Goal: Task Accomplishment & Management: Manage account settings

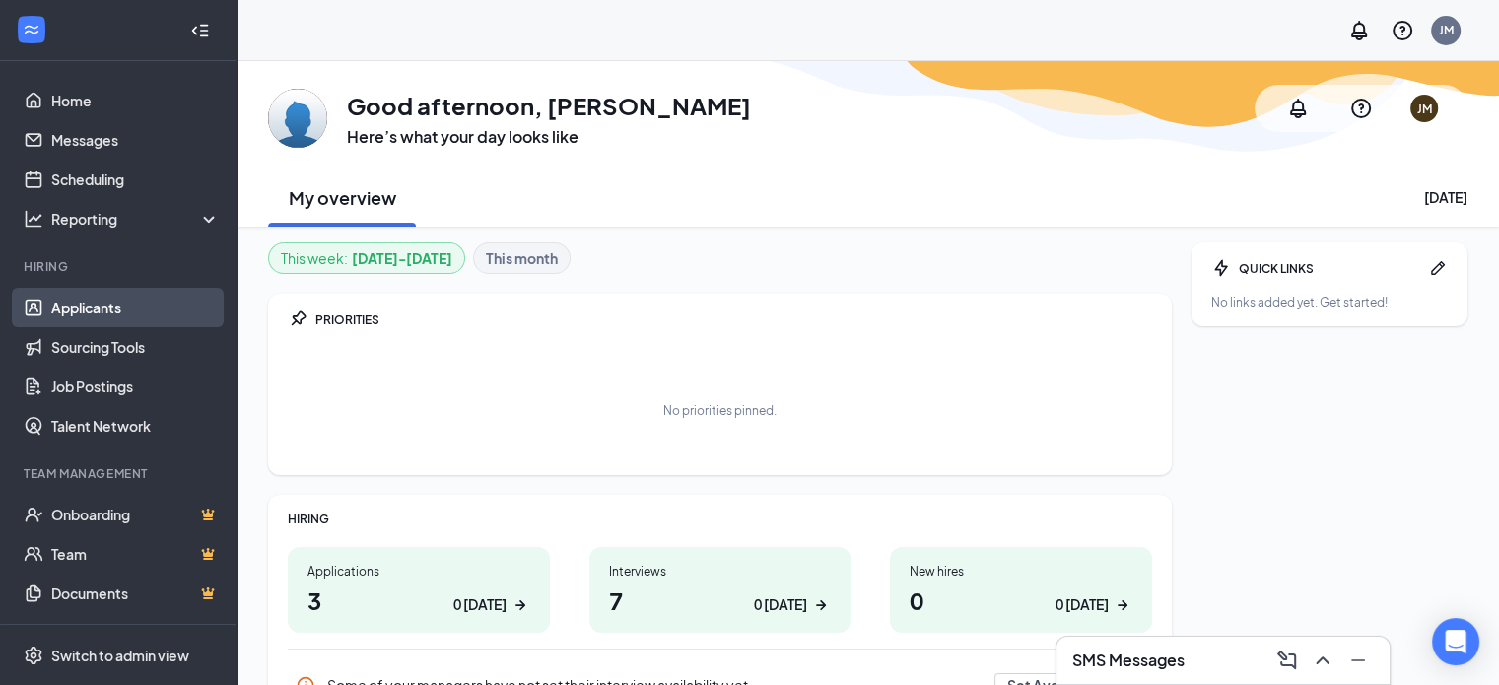
click at [127, 303] on link "Applicants" at bounding box center [135, 307] width 169 height 39
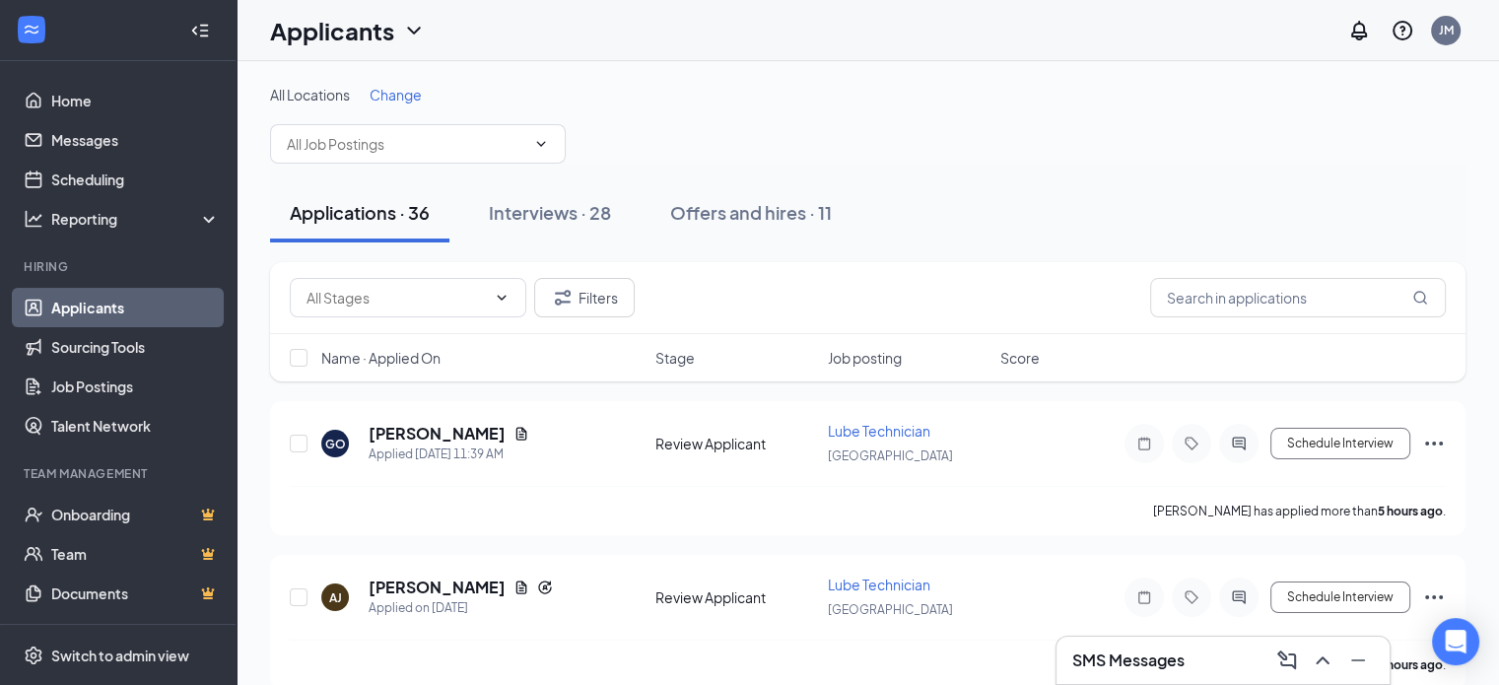
click at [403, 92] on span "Change" at bounding box center [396, 95] width 52 height 18
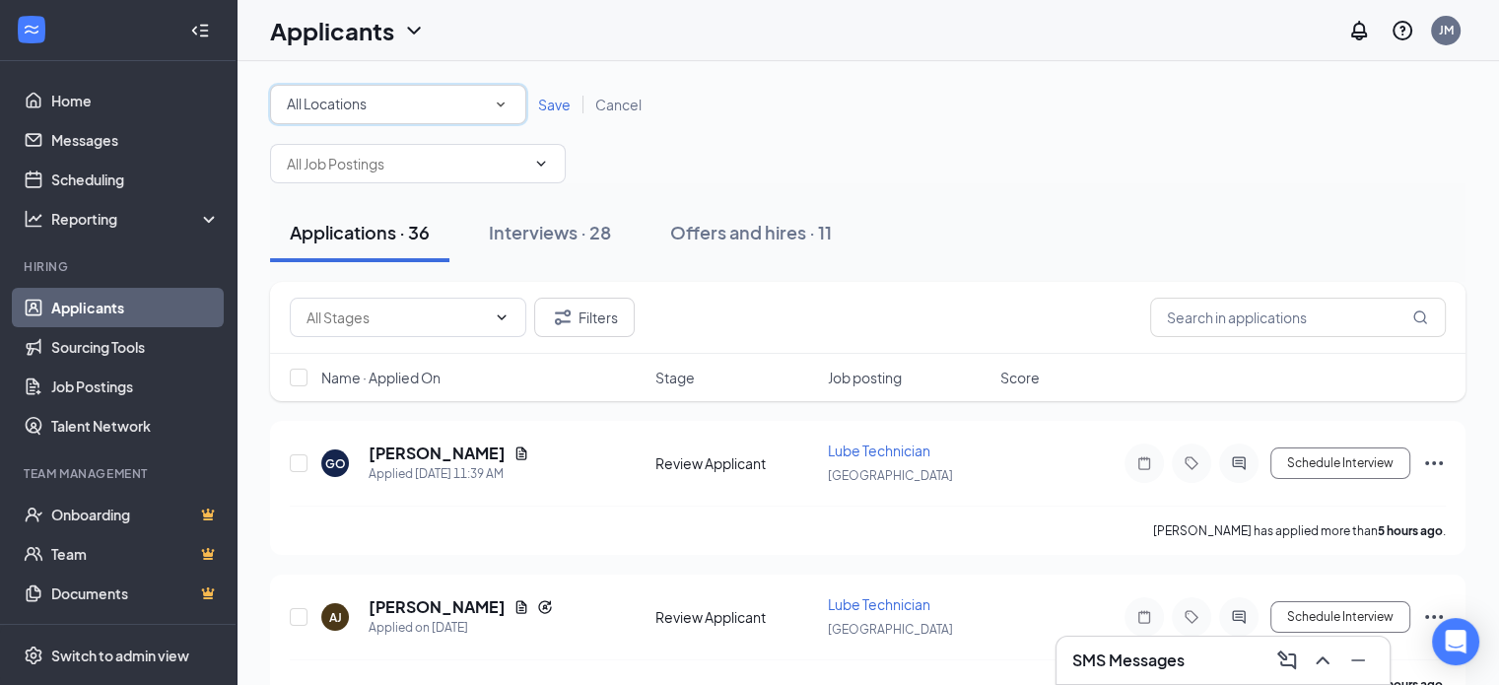
click at [407, 103] on div "All Locations" at bounding box center [398, 105] width 223 height 24
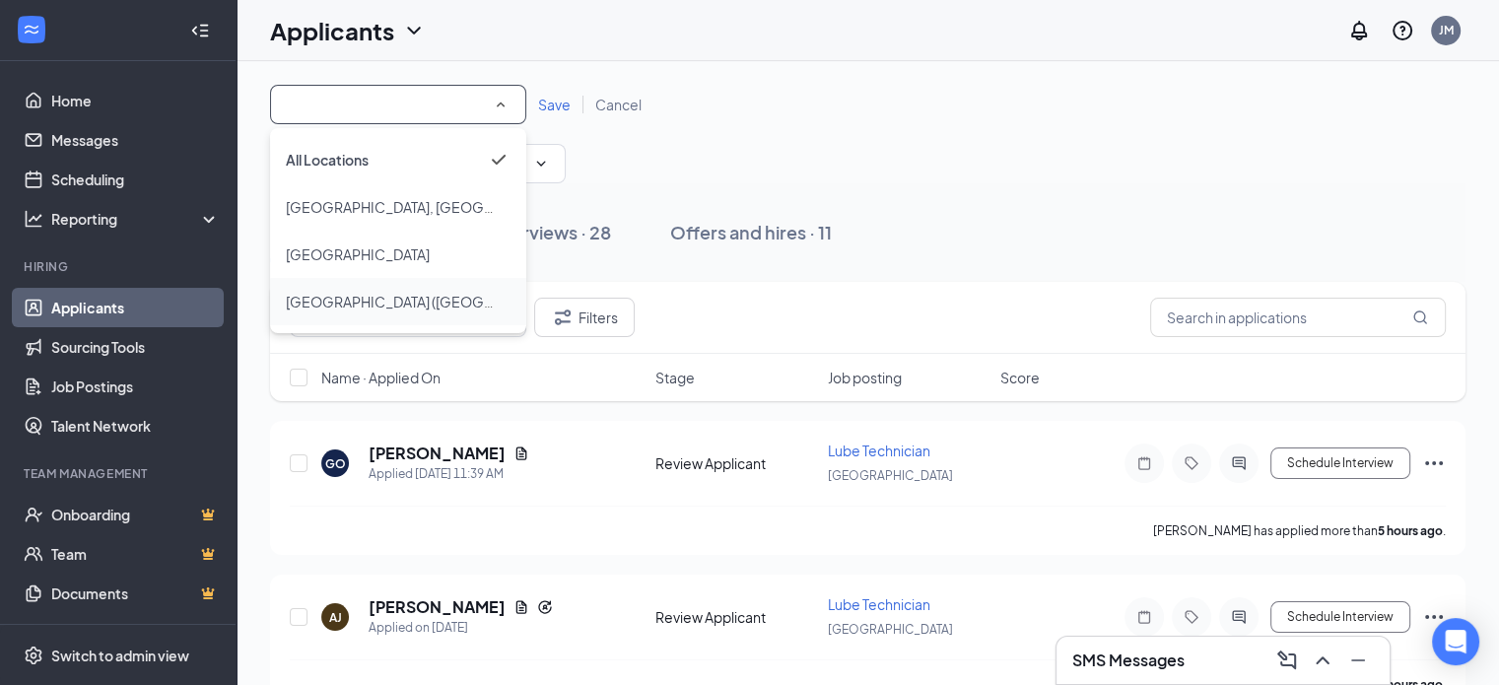
click at [366, 303] on span "[GEOGRAPHIC_DATA] ([GEOGRAPHIC_DATA])" at bounding box center [435, 302] width 298 height 18
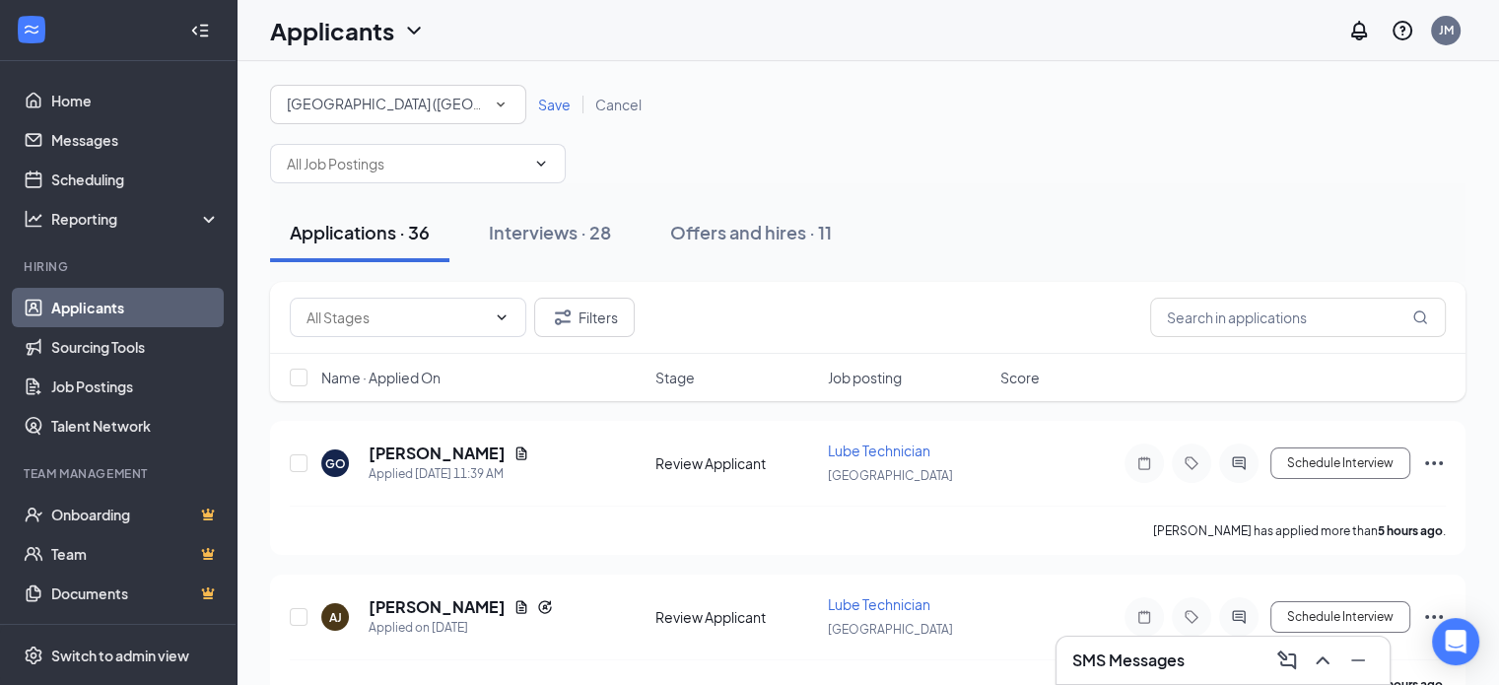
click at [563, 106] on span "Save" at bounding box center [554, 105] width 33 height 18
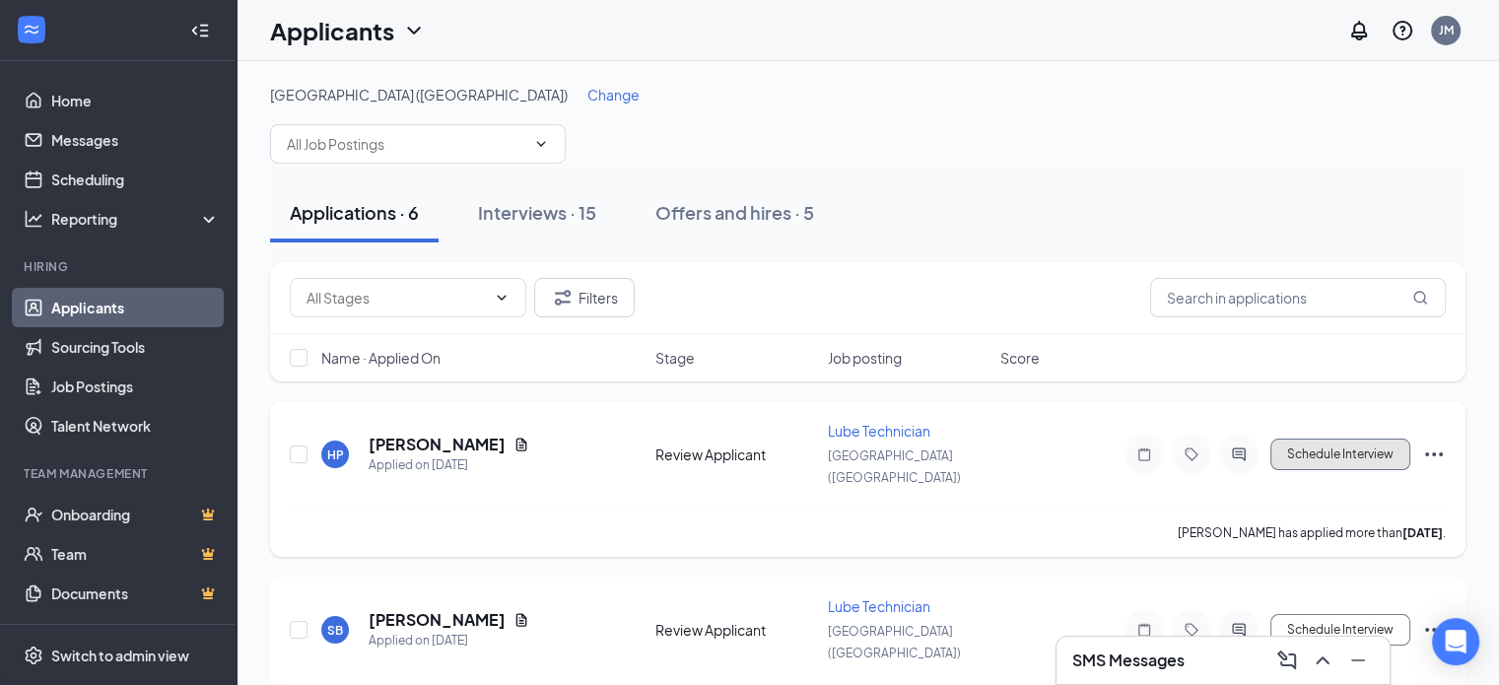
click at [1331, 439] on button "Schedule Interview" at bounding box center [1341, 455] width 140 height 32
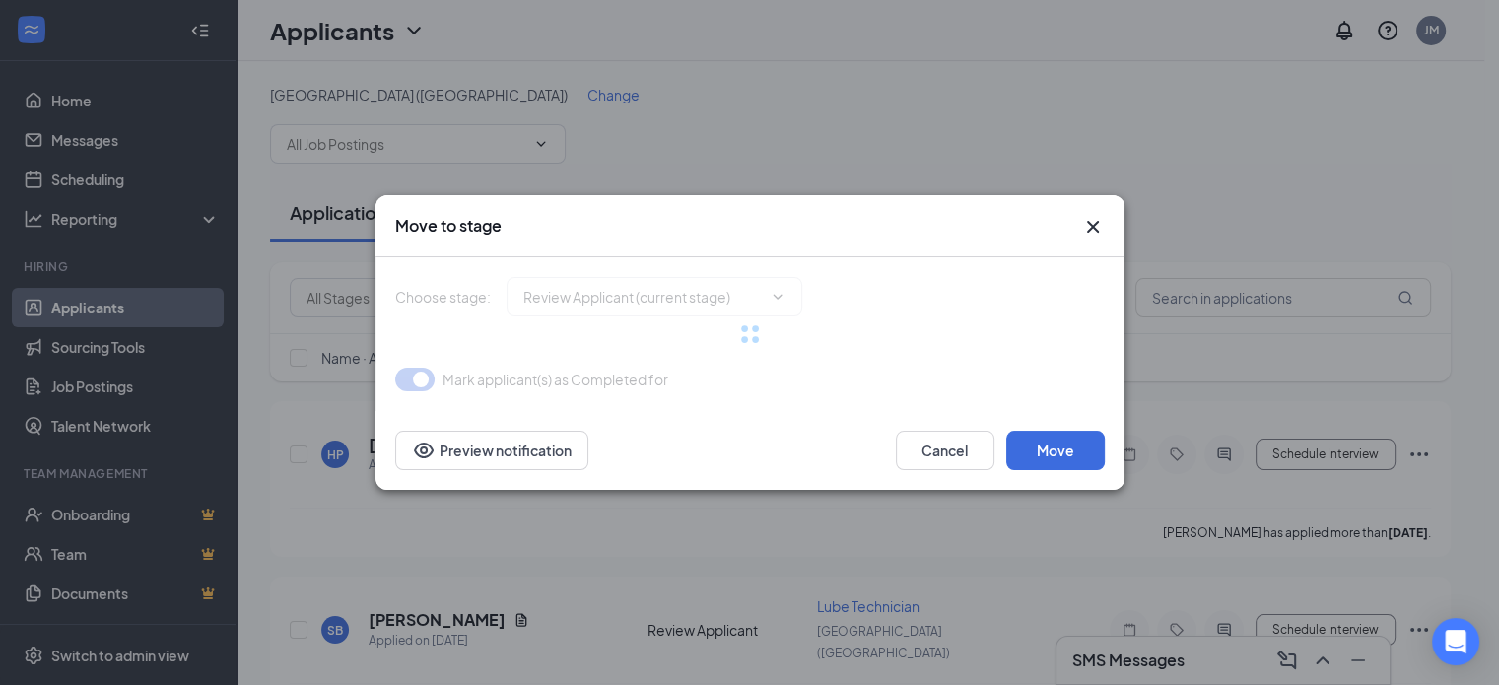
type input "Onsite Interview (next stage)"
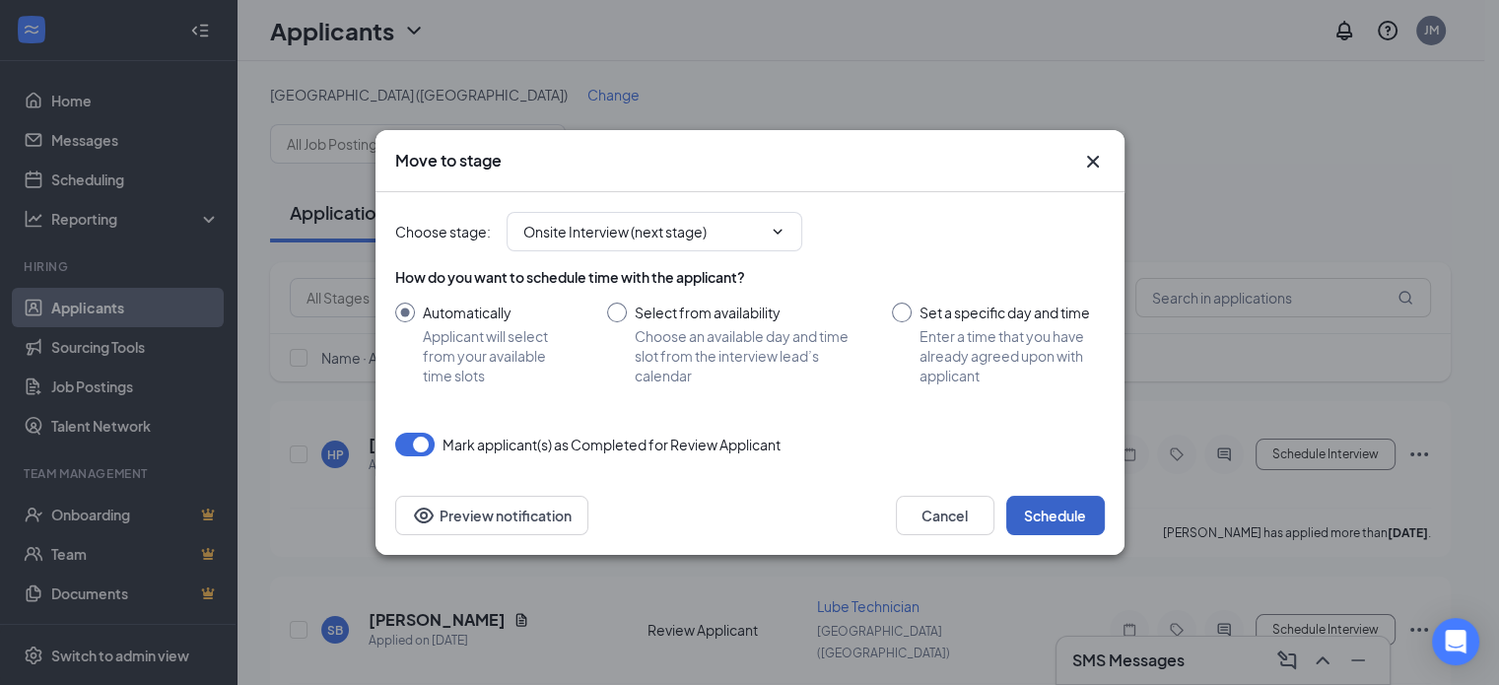
click at [1090, 523] on button "Schedule" at bounding box center [1055, 515] width 99 height 39
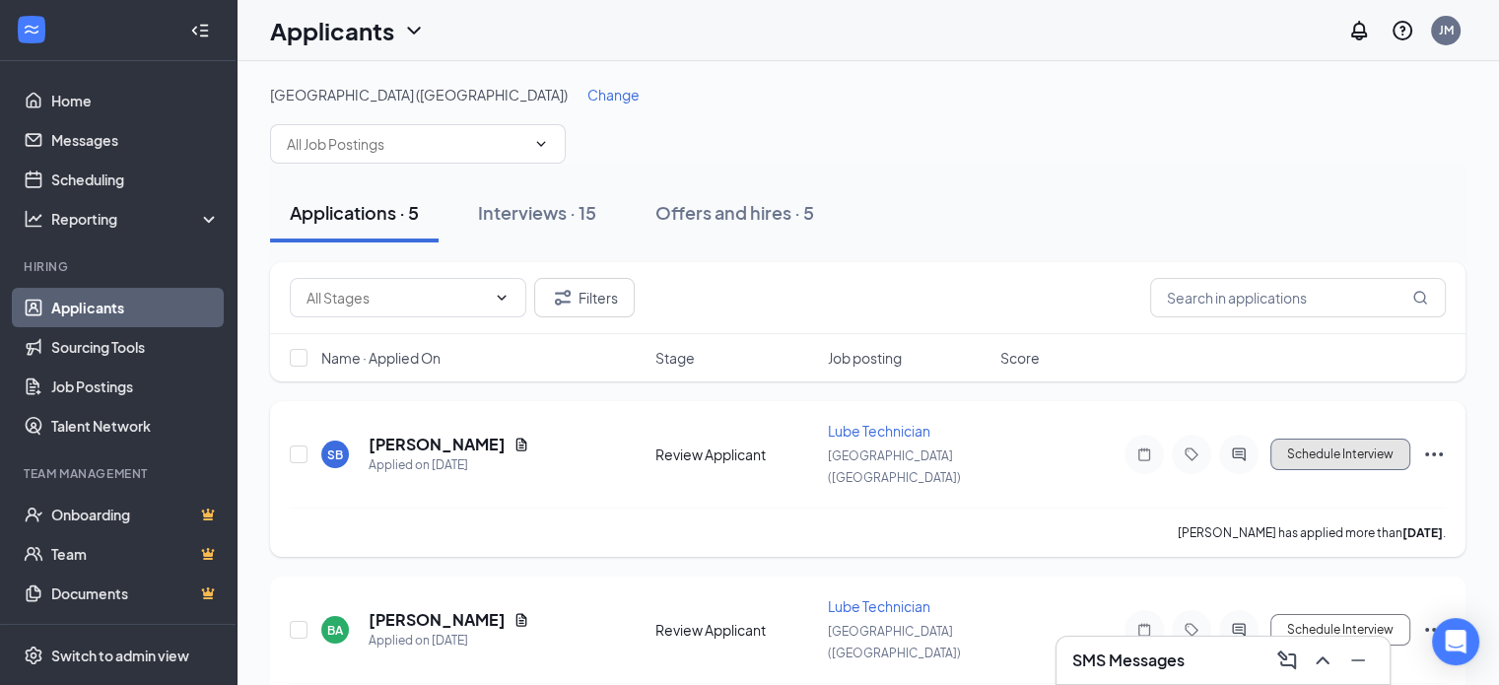
click at [1345, 449] on button "Schedule Interview" at bounding box center [1341, 455] width 140 height 32
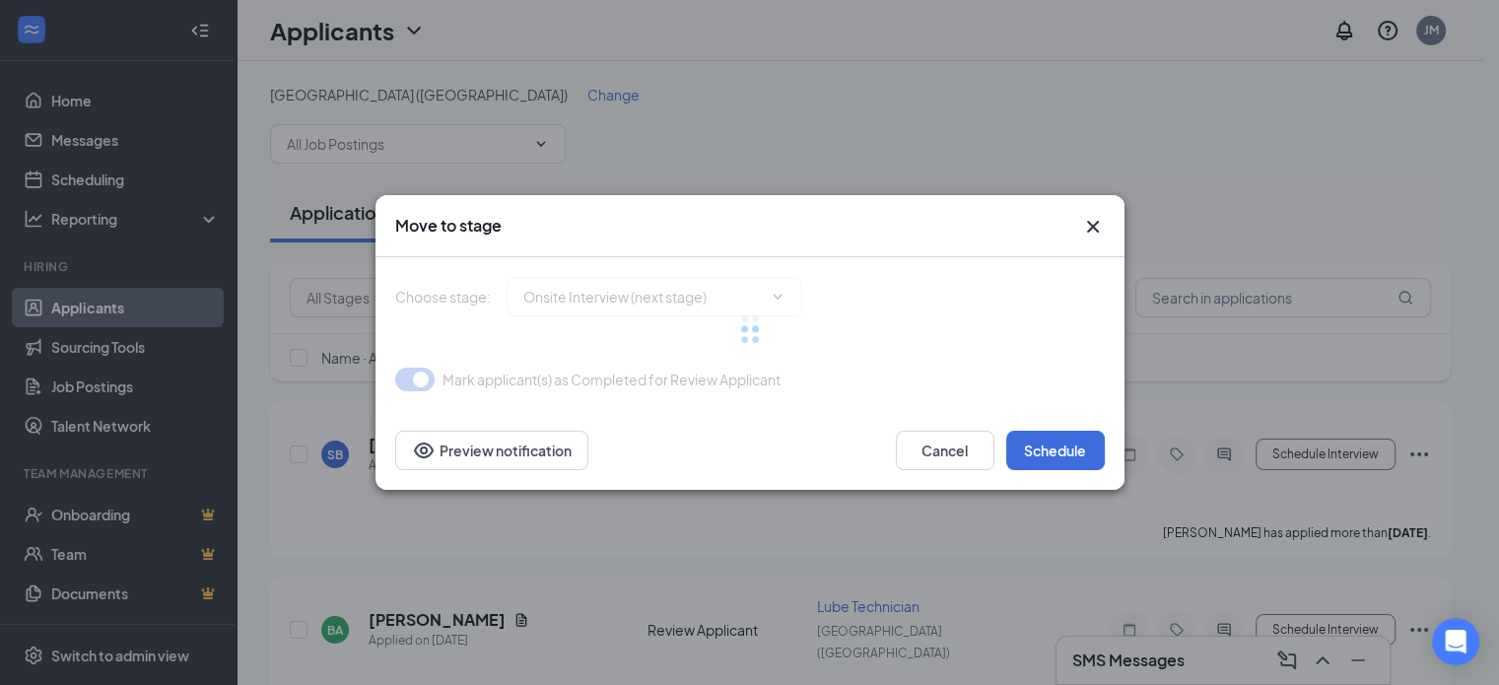
type input "Onsite Interview (next stage)"
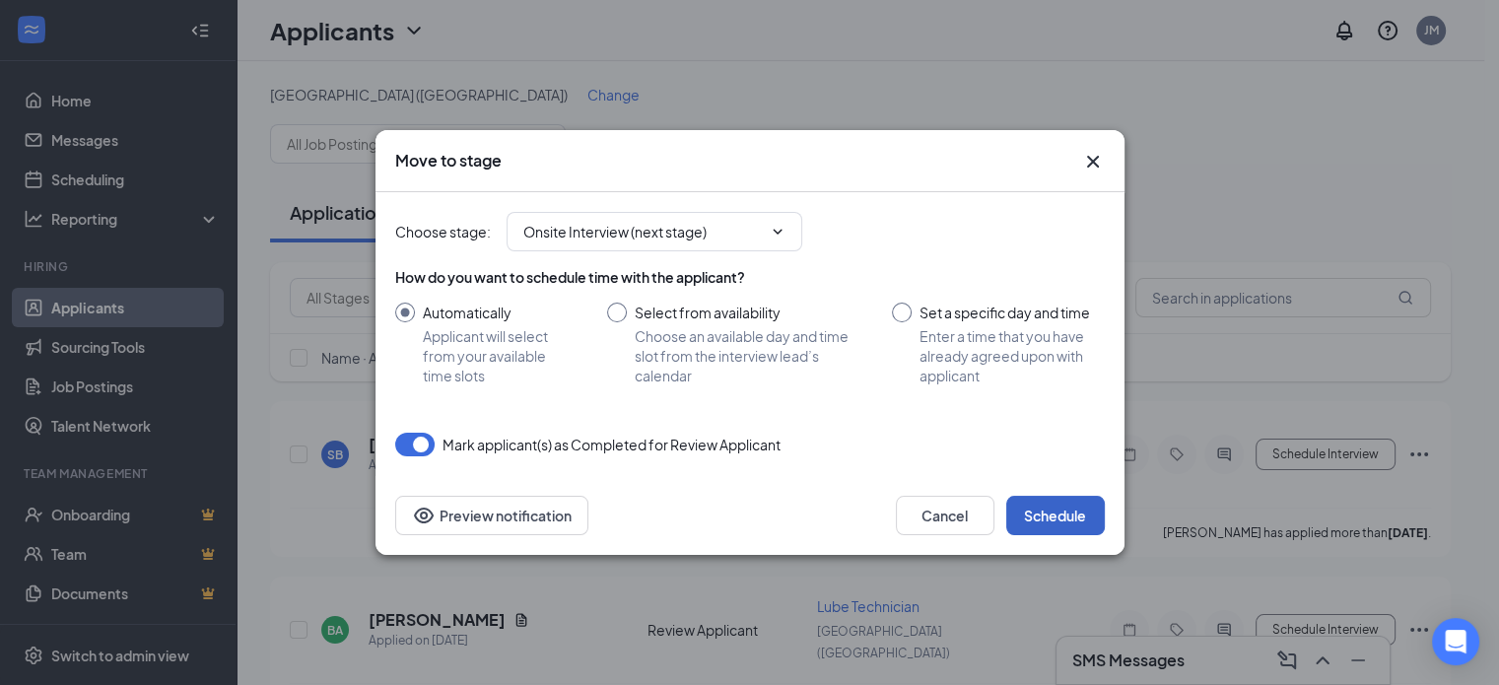
click at [1043, 508] on button "Schedule" at bounding box center [1055, 515] width 99 height 39
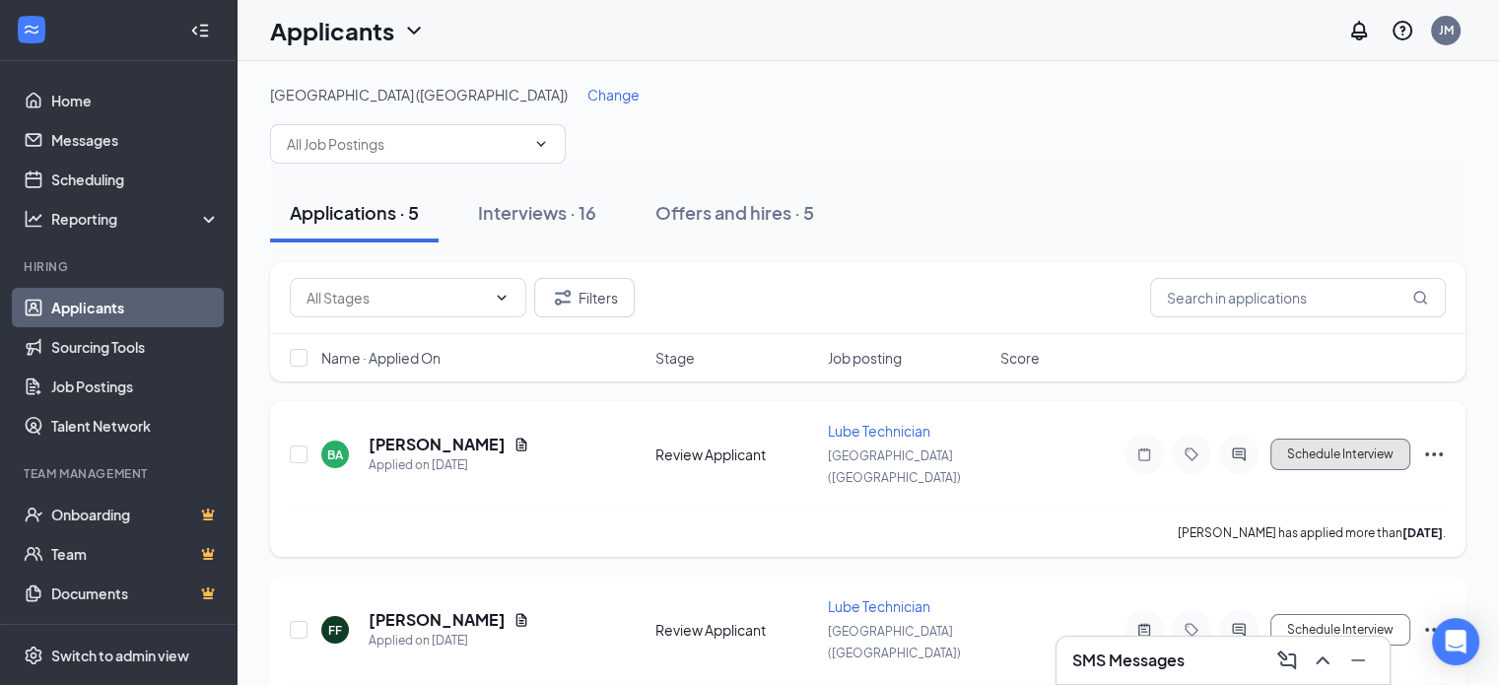
click at [1361, 441] on button "Schedule Interview" at bounding box center [1341, 455] width 140 height 32
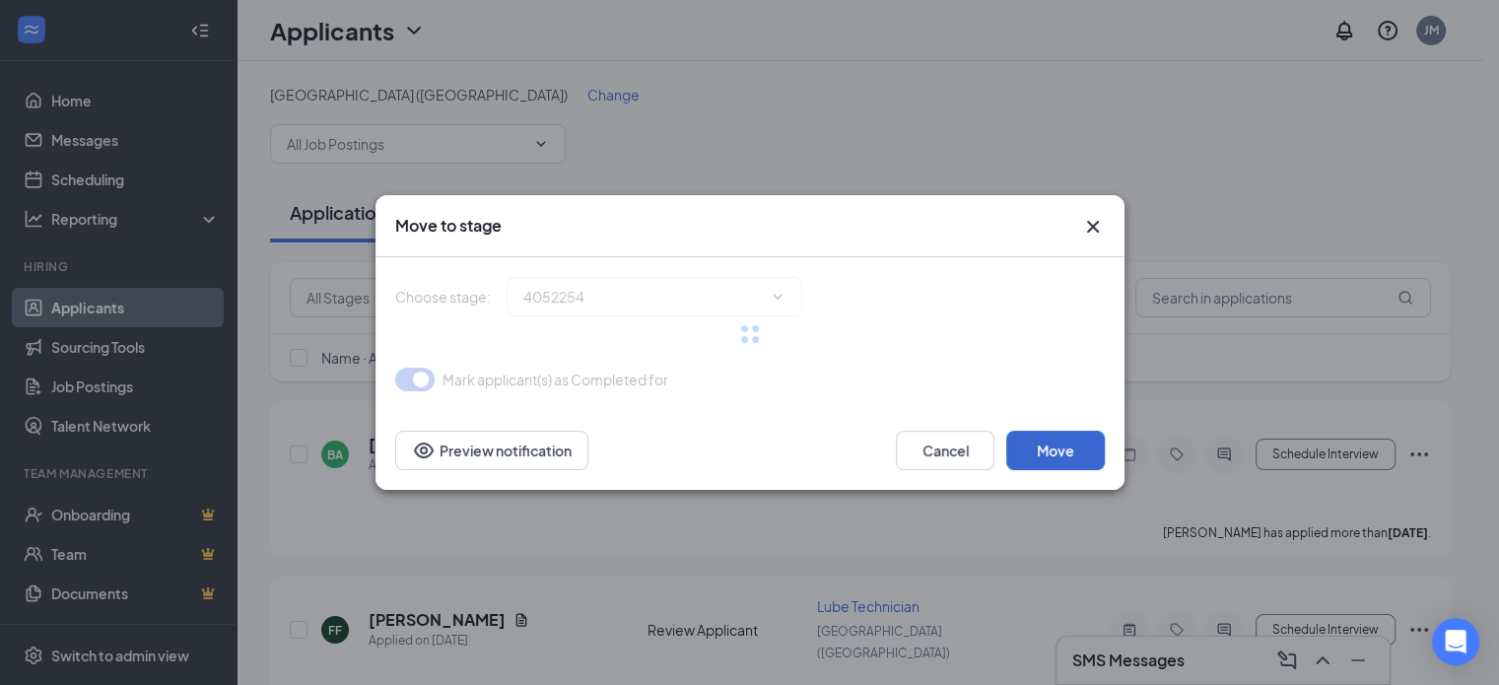
type input "Onsite Interview (next stage)"
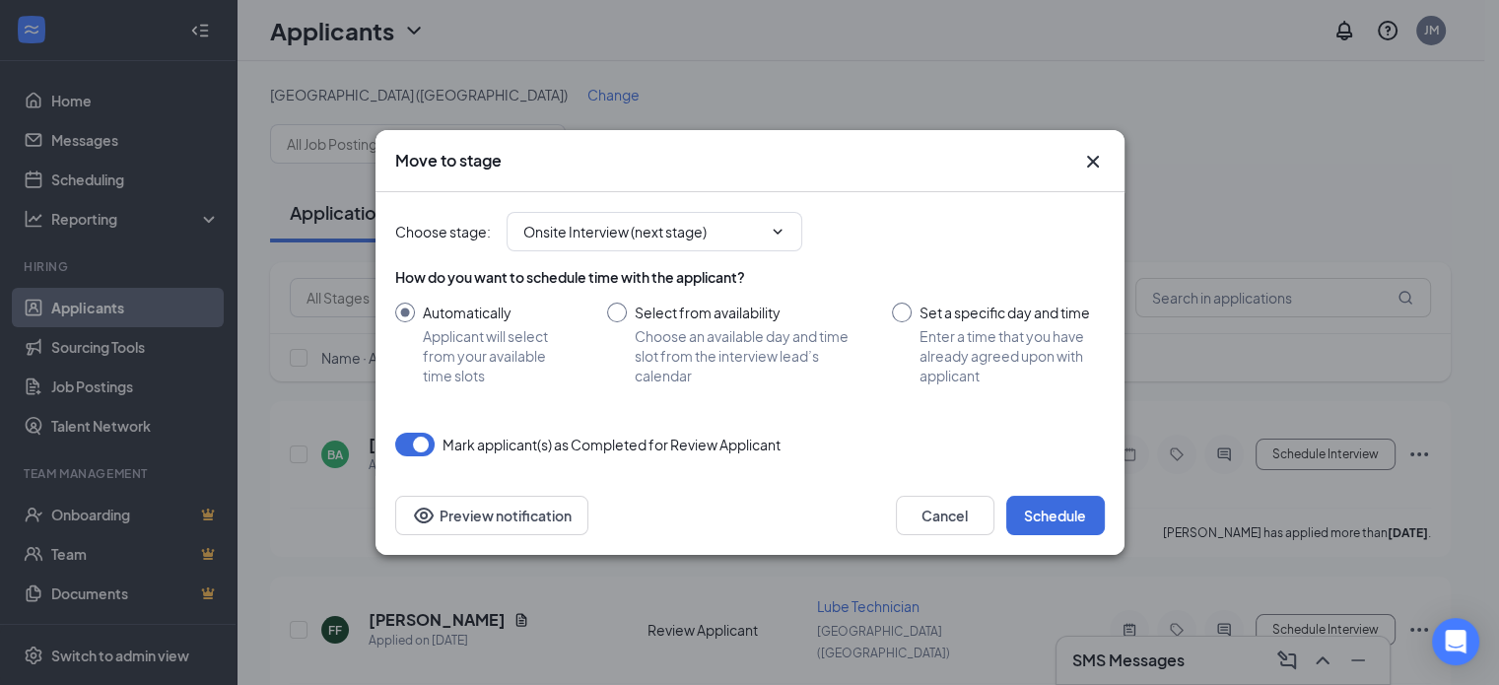
click at [1038, 450] on div "Mark applicant(s) as Completed for Review Applicant" at bounding box center [750, 445] width 710 height 24
click at [1057, 535] on div "Cancel Schedule Preview notification" at bounding box center [750, 515] width 749 height 79
click at [1075, 516] on button "Schedule" at bounding box center [1055, 515] width 99 height 39
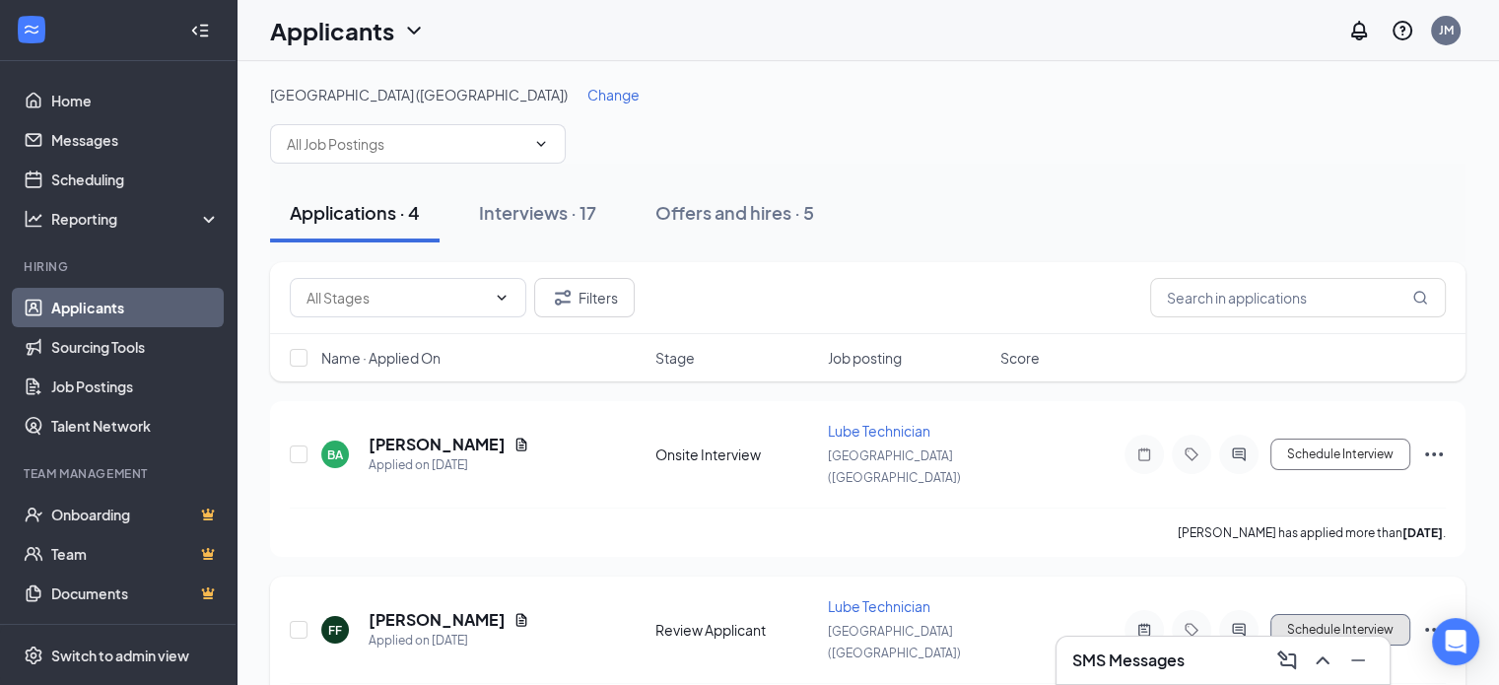
click at [1313, 614] on button "Schedule Interview" at bounding box center [1341, 630] width 140 height 32
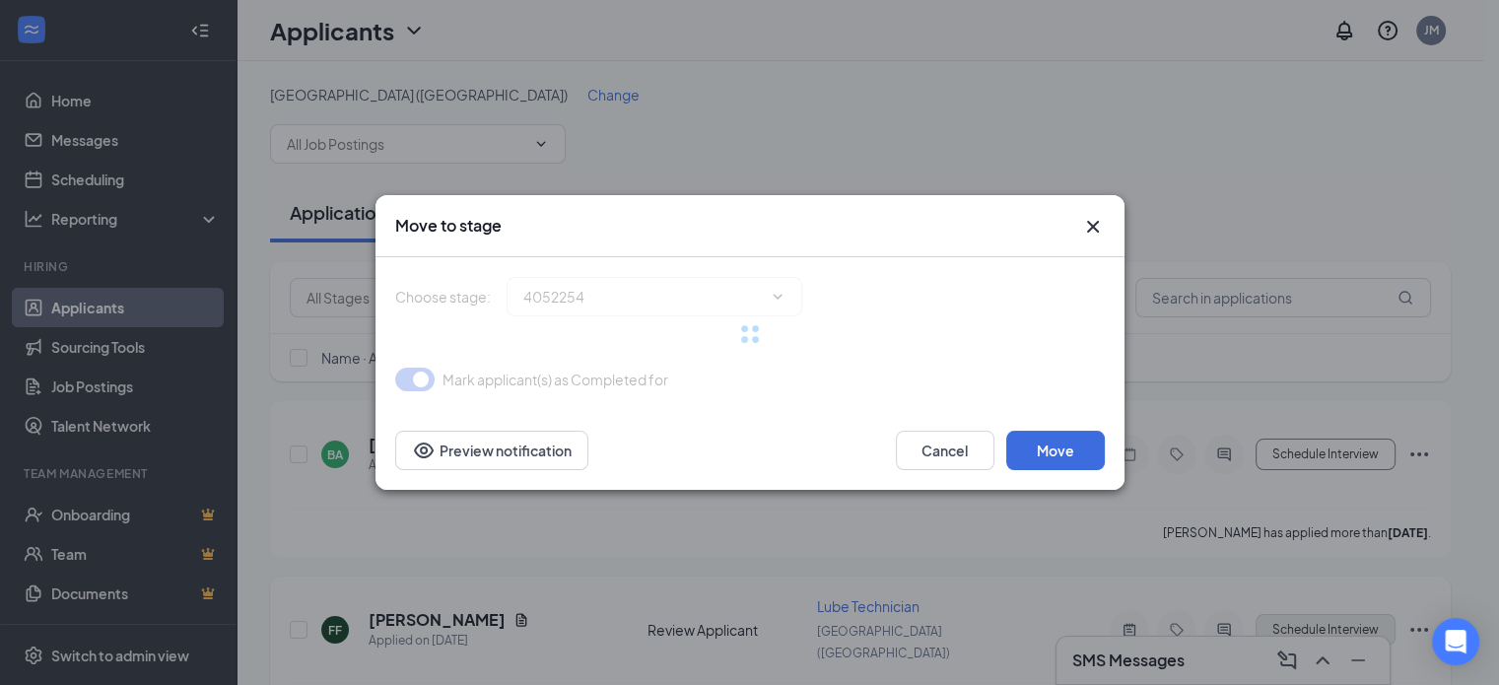
type input "Onsite Interview (next stage)"
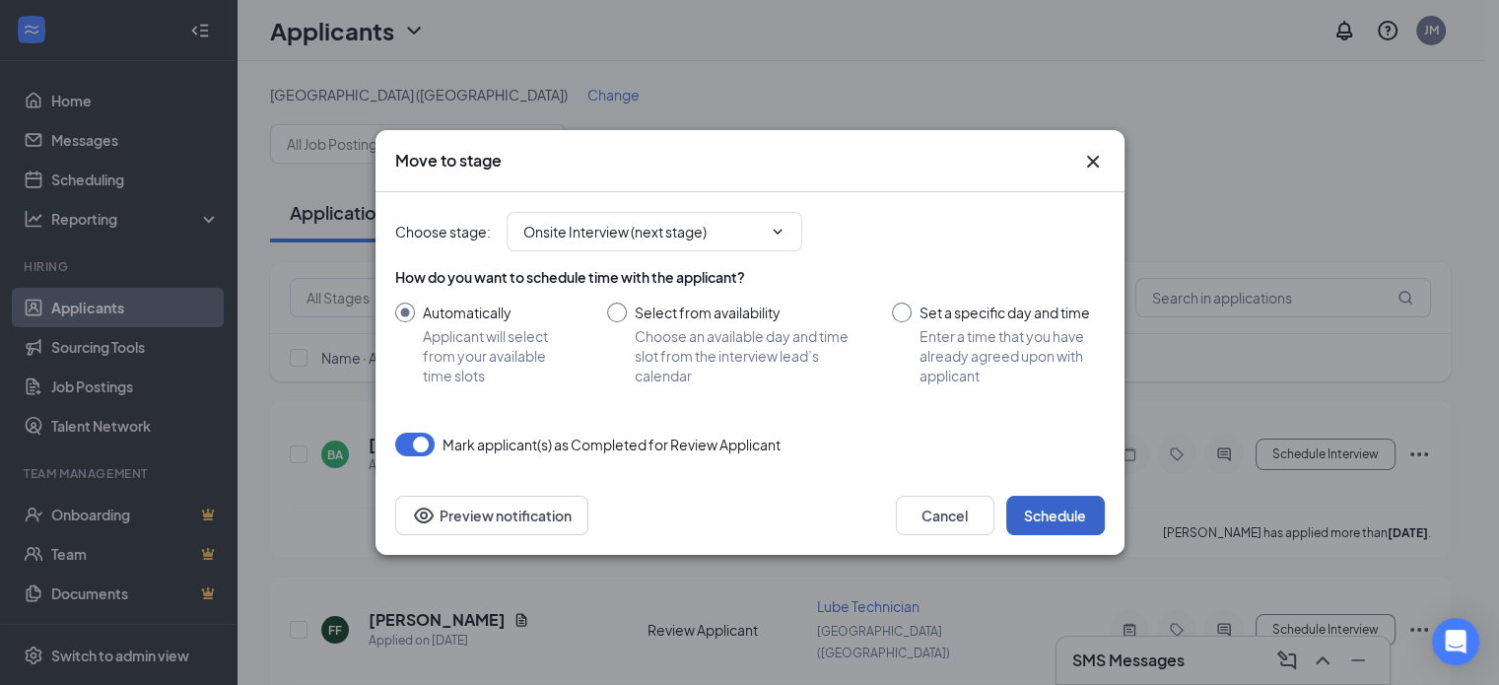
click at [1061, 513] on button "Schedule" at bounding box center [1055, 515] width 99 height 39
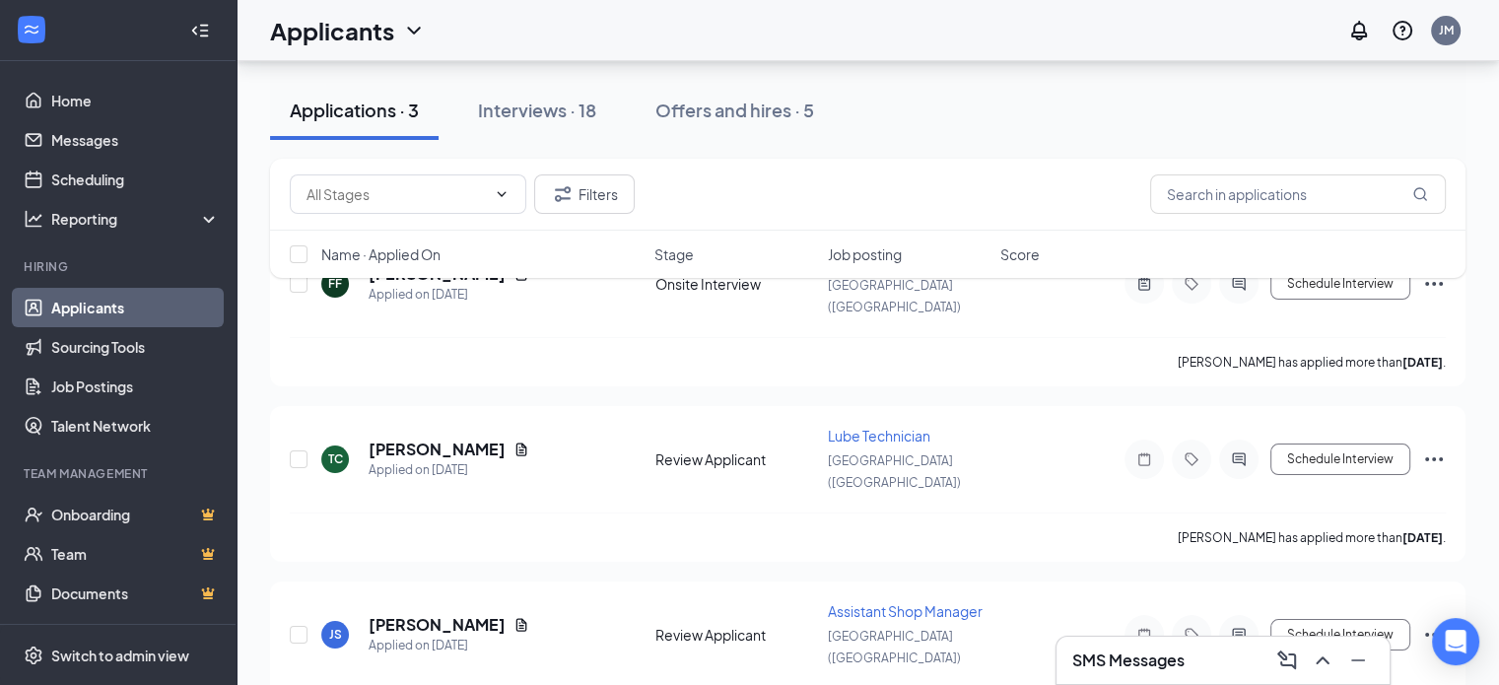
scroll to position [173, 0]
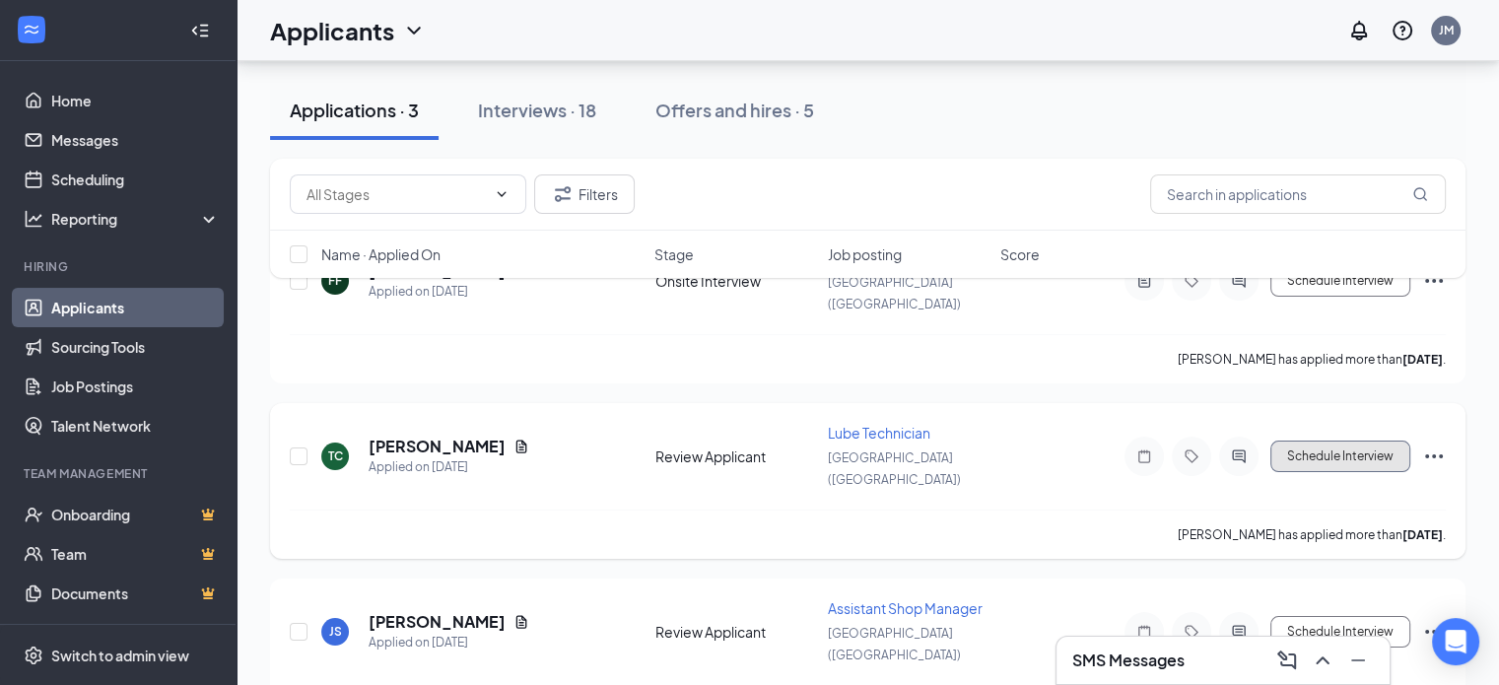
click at [1305, 441] on button "Schedule Interview" at bounding box center [1341, 457] width 140 height 32
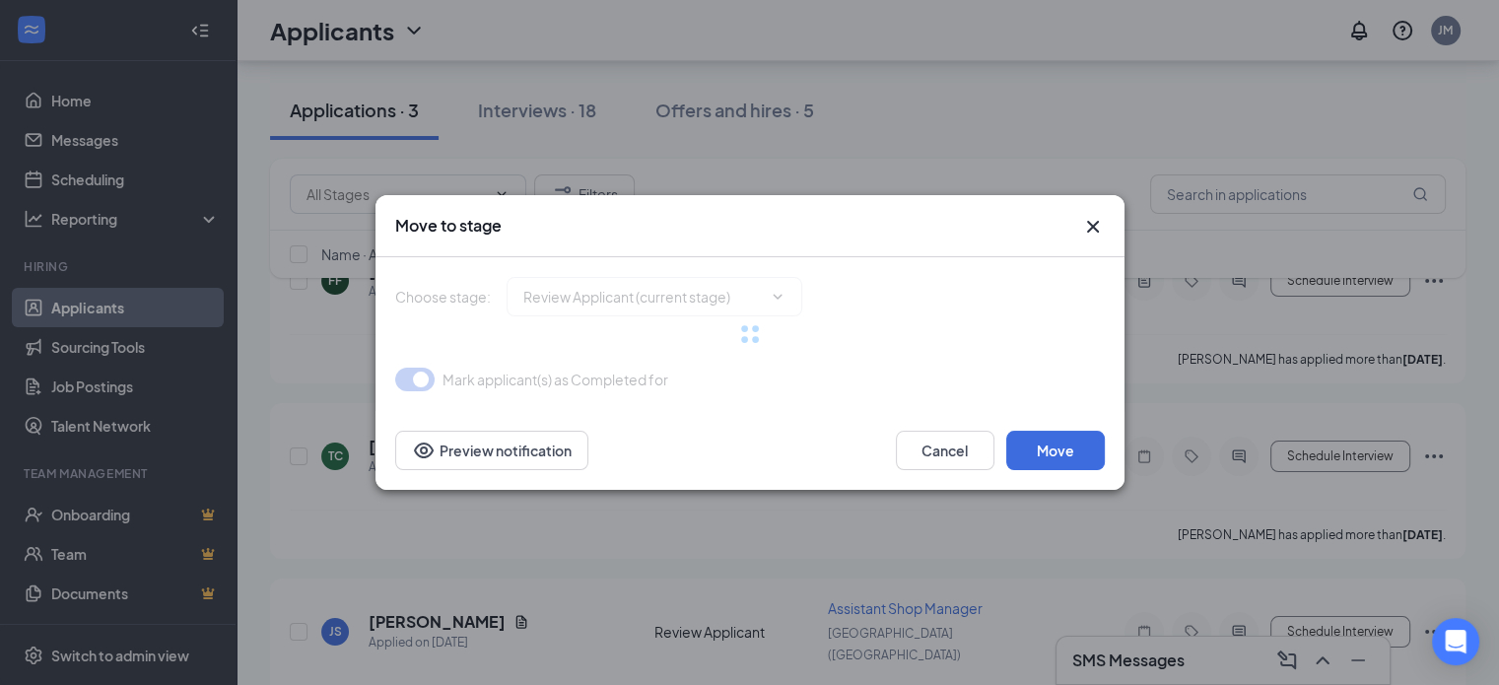
type input "Onsite Interview (next stage)"
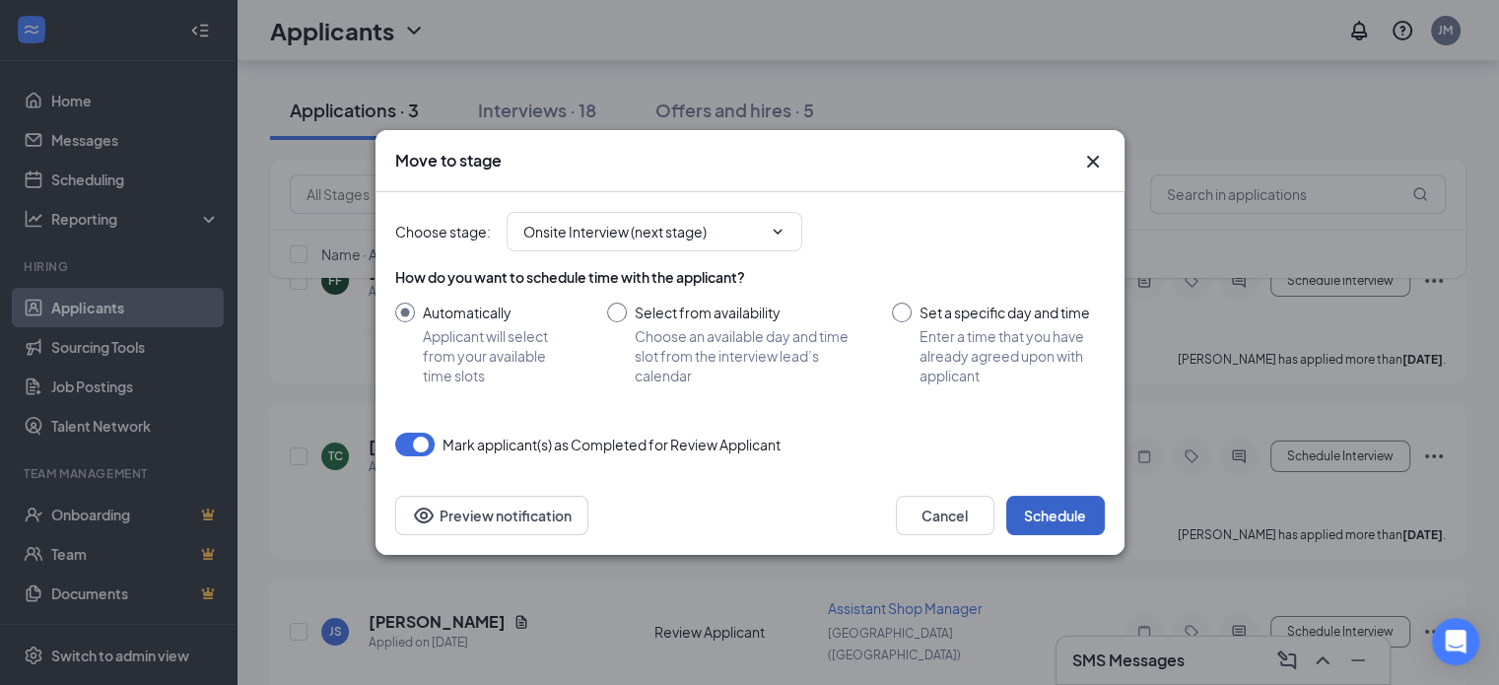
click at [1048, 518] on button "Schedule" at bounding box center [1055, 515] width 99 height 39
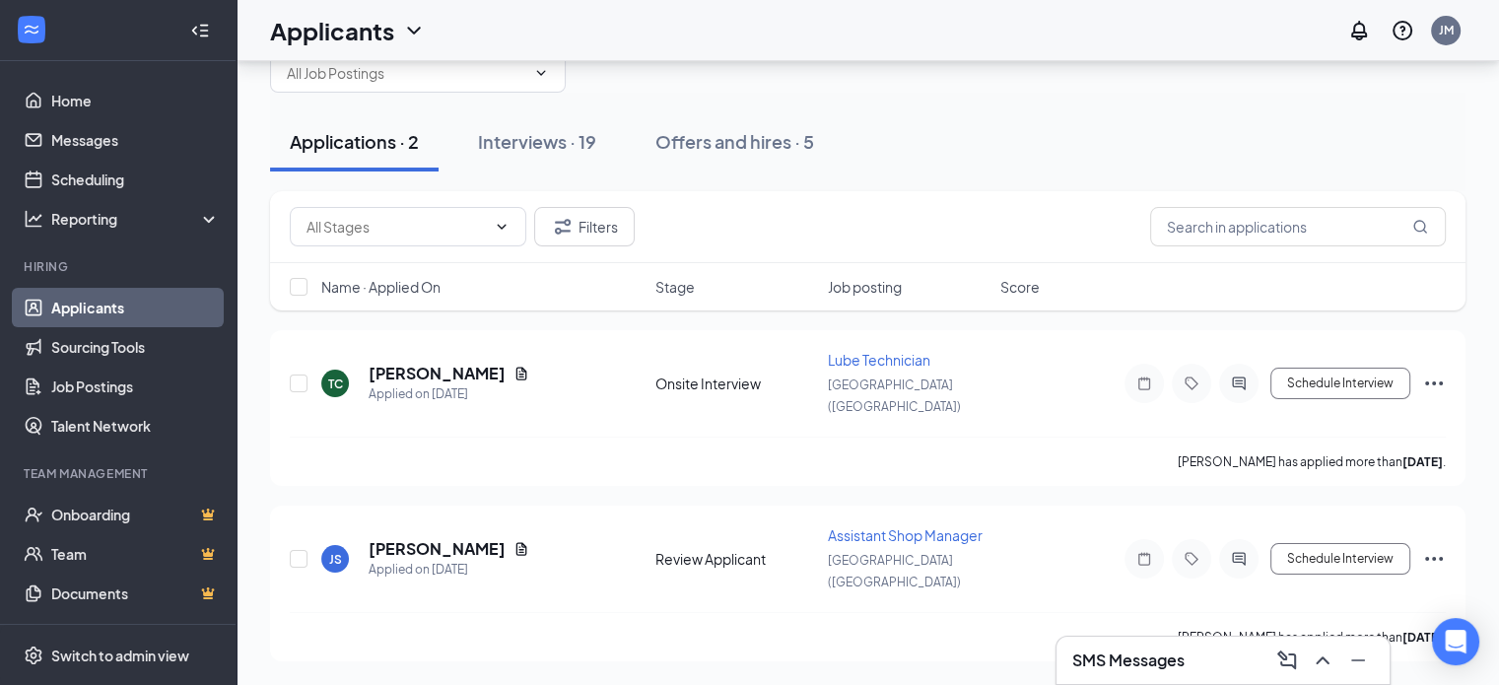
scroll to position [23, 0]
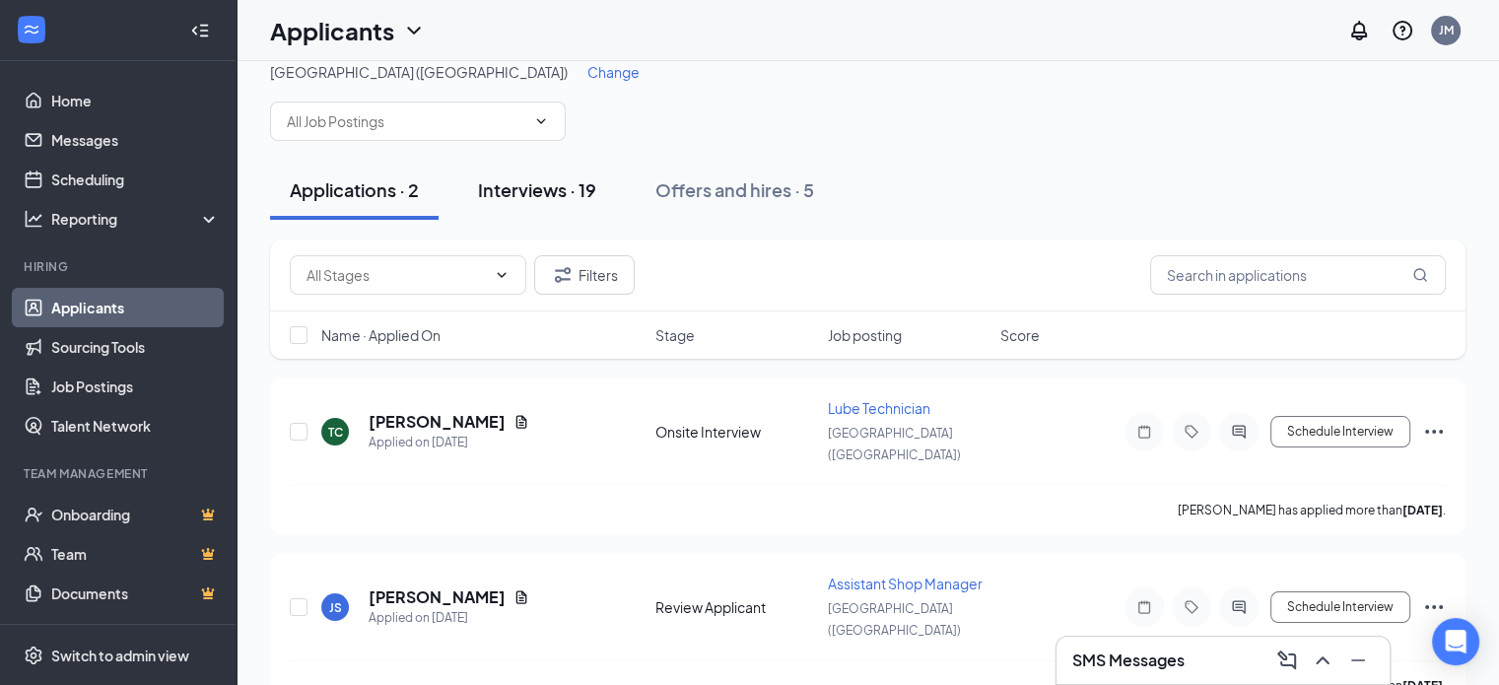
click at [573, 196] on div "Interviews · 19" at bounding box center [537, 189] width 118 height 25
